Goal: Find specific page/section: Find specific page/section

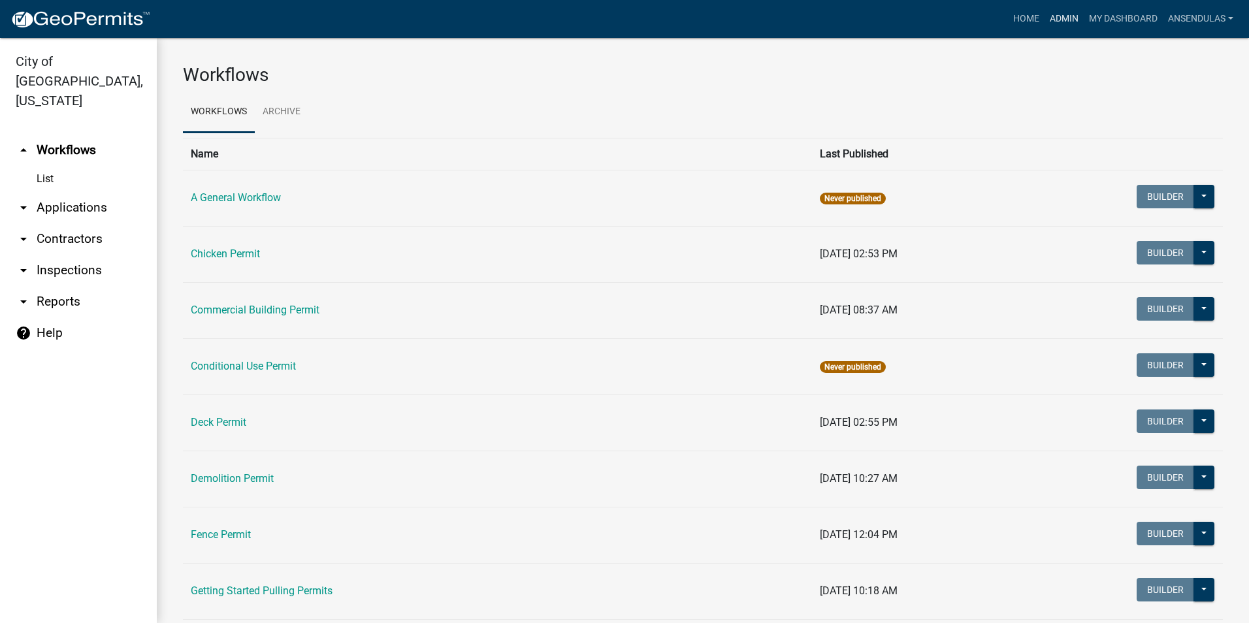
scroll to position [131, 0]
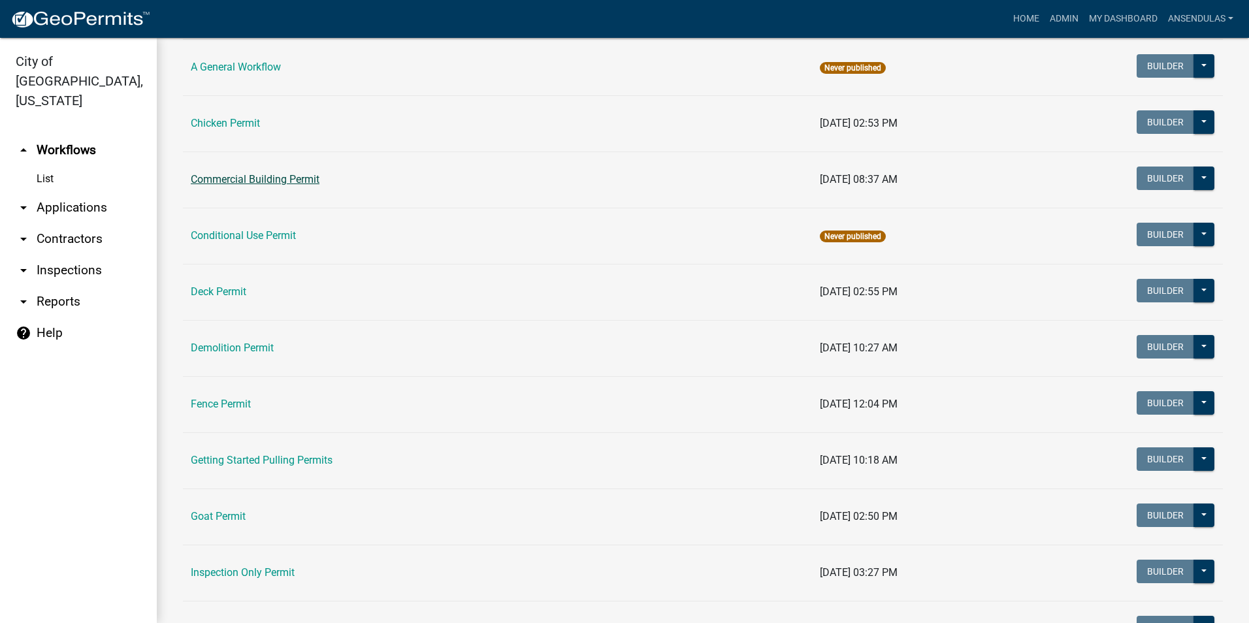
click at [251, 180] on link "Commercial Building Permit" at bounding box center [255, 179] width 129 height 12
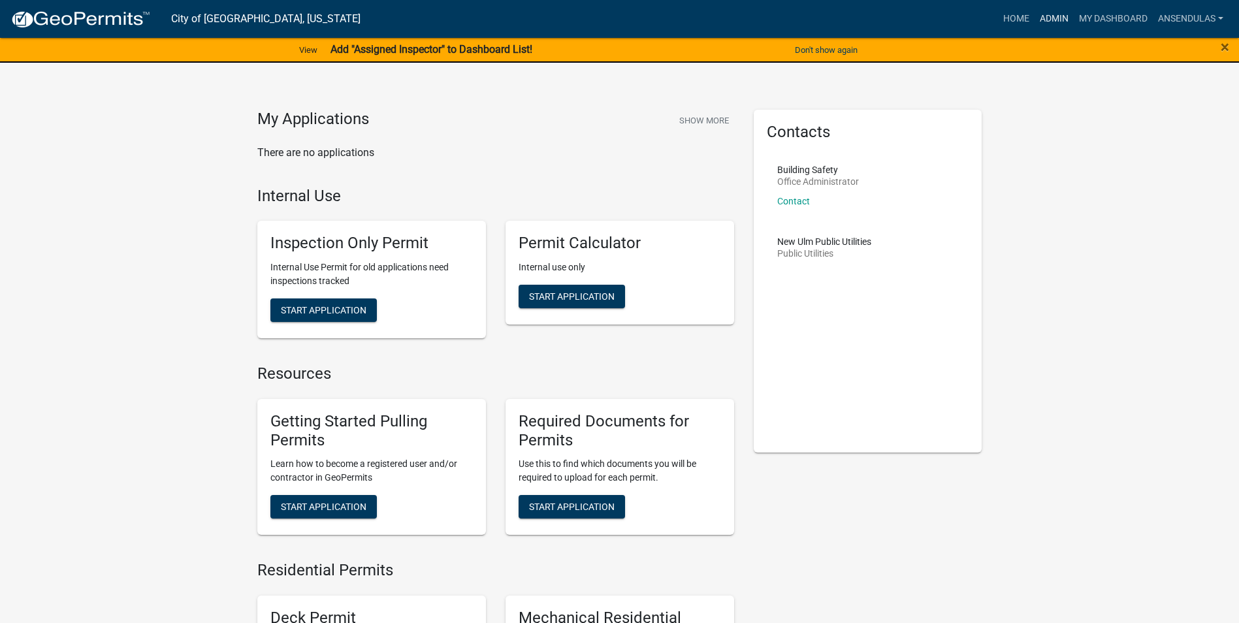
click at [1050, 19] on link "Admin" at bounding box center [1054, 19] width 39 height 25
